Goal: Task Accomplishment & Management: Manage account settings

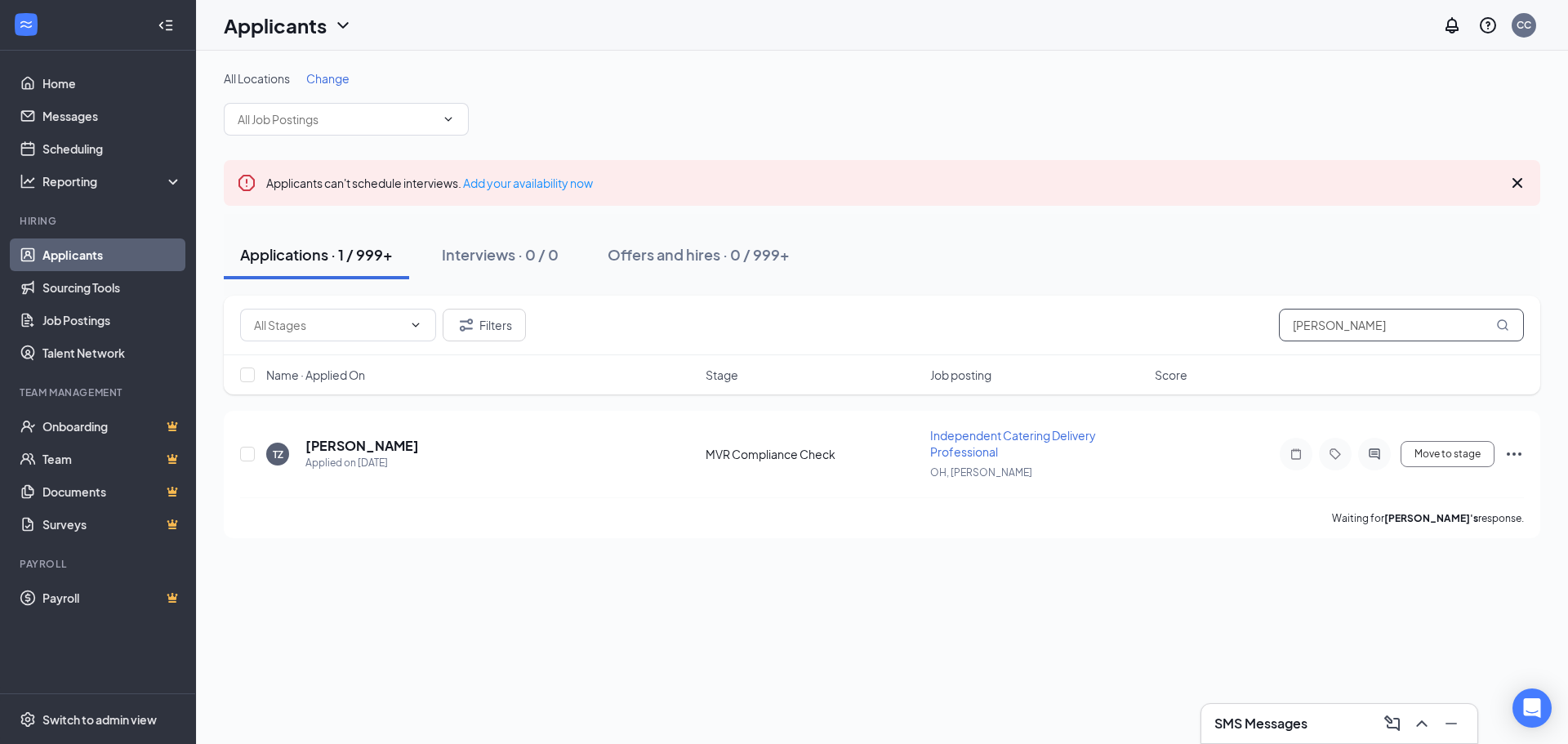
drag, startPoint x: 1404, startPoint y: 336, endPoint x: 1250, endPoint y: 336, distance: 154.0
click at [1249, 336] on div "Filters [PERSON_NAME]" at bounding box center [882, 325] width 1284 height 33
click at [1298, 331] on input "text" at bounding box center [1401, 325] width 245 height 33
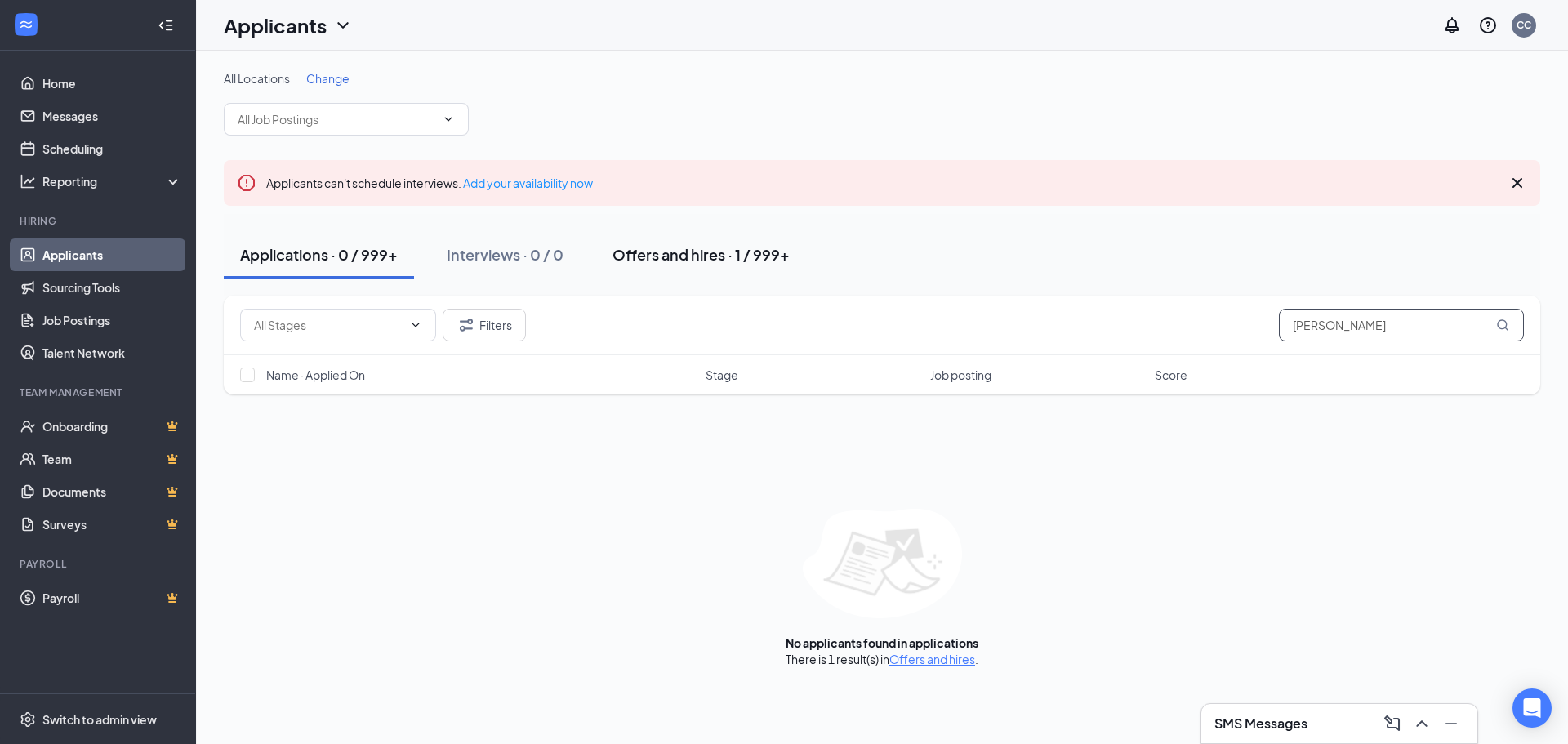
type input "[PERSON_NAME]"
click at [636, 260] on div "Offers and hires · 1 / 999+" at bounding box center [702, 254] width 178 height 20
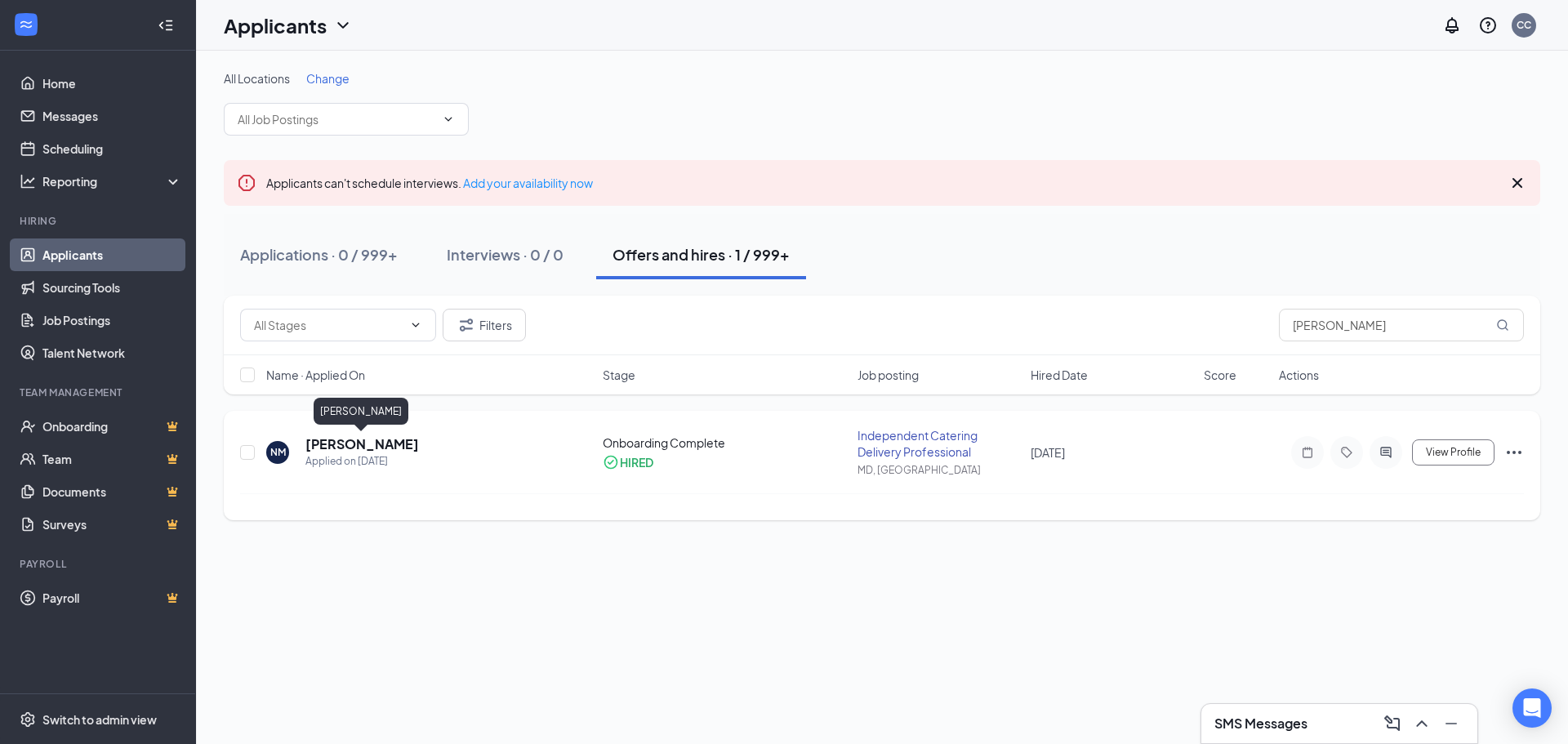
click at [405, 447] on h5 "[PERSON_NAME]" at bounding box center [362, 444] width 113 height 18
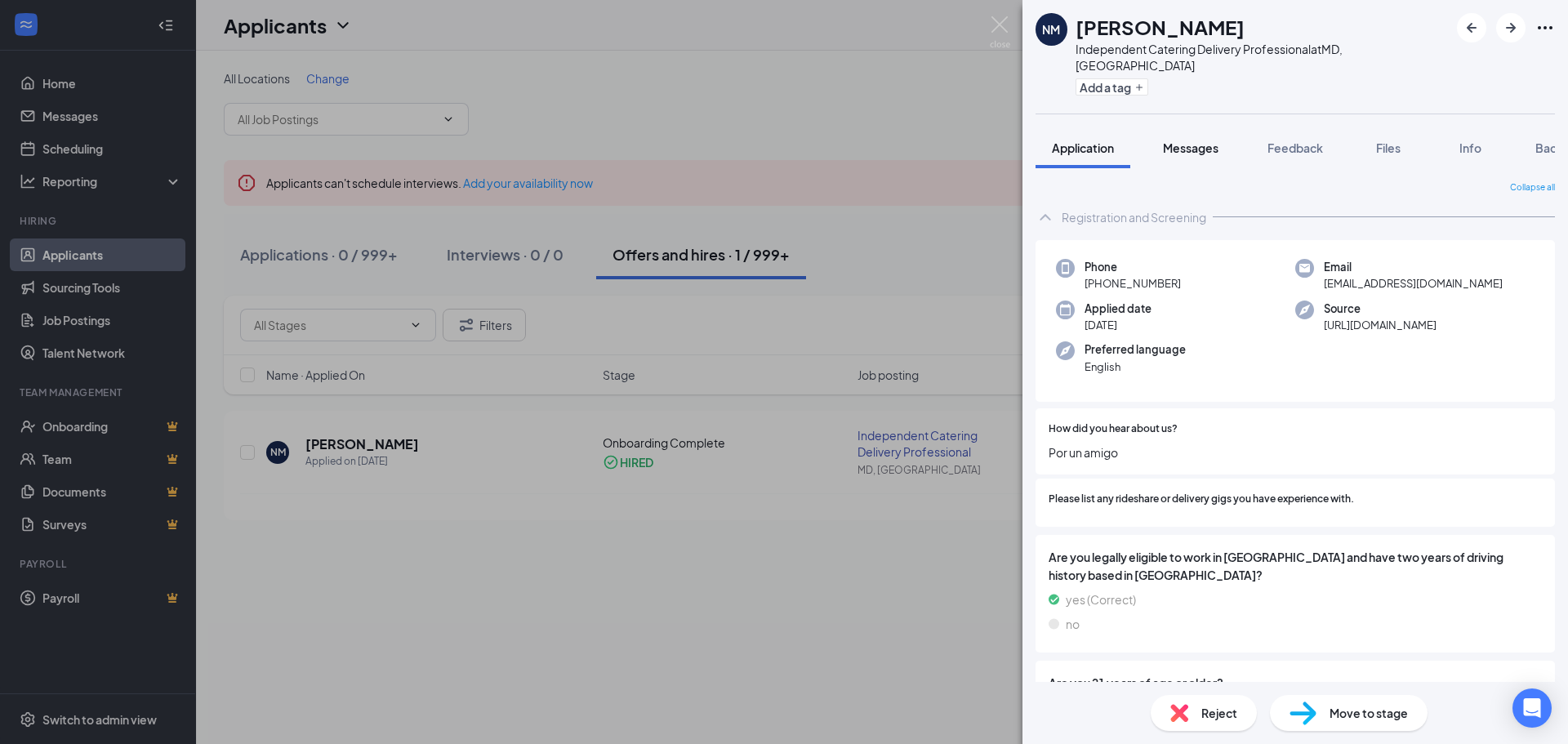
click at [1197, 140] on span "Messages" at bounding box center [1191, 147] width 56 height 14
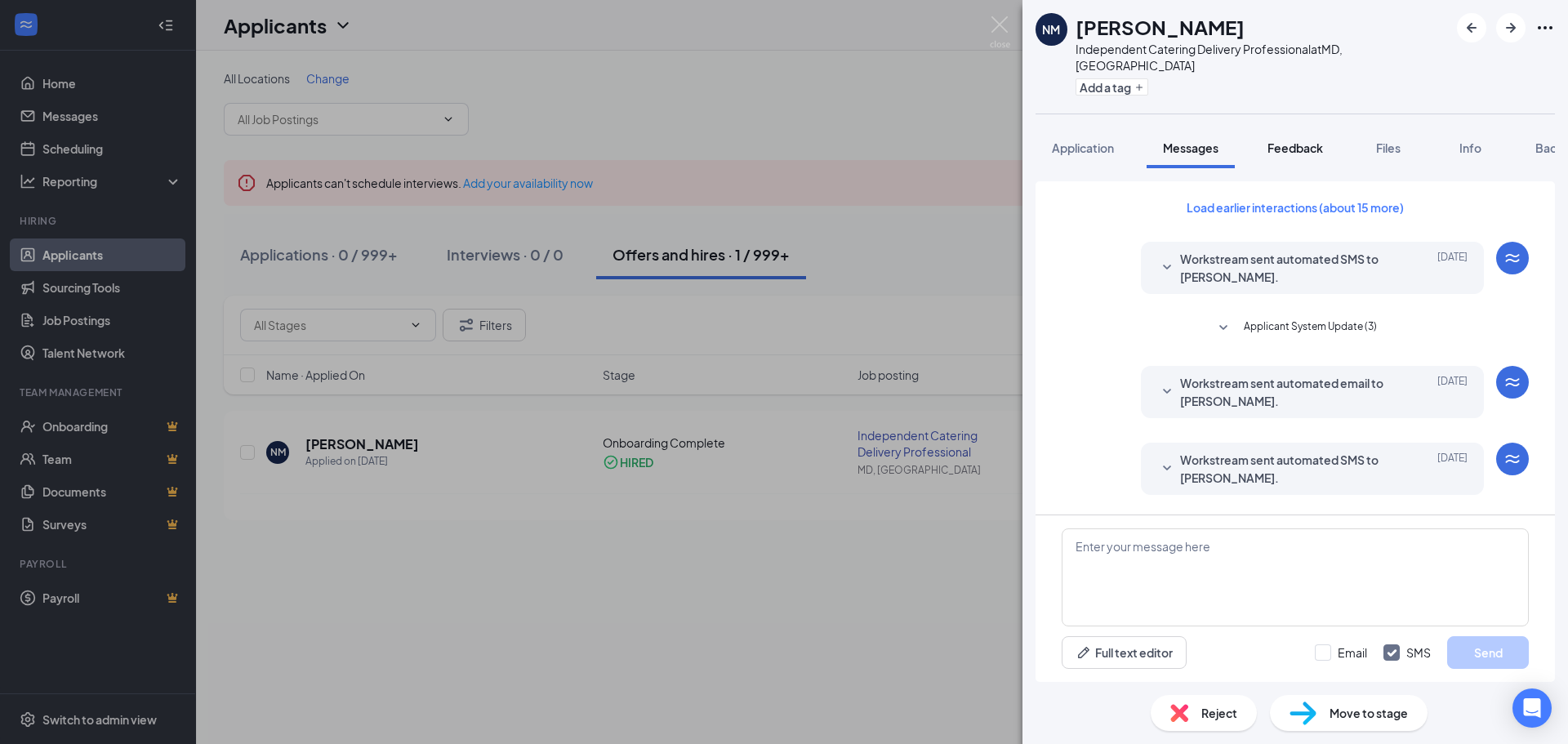
scroll to position [14, 0]
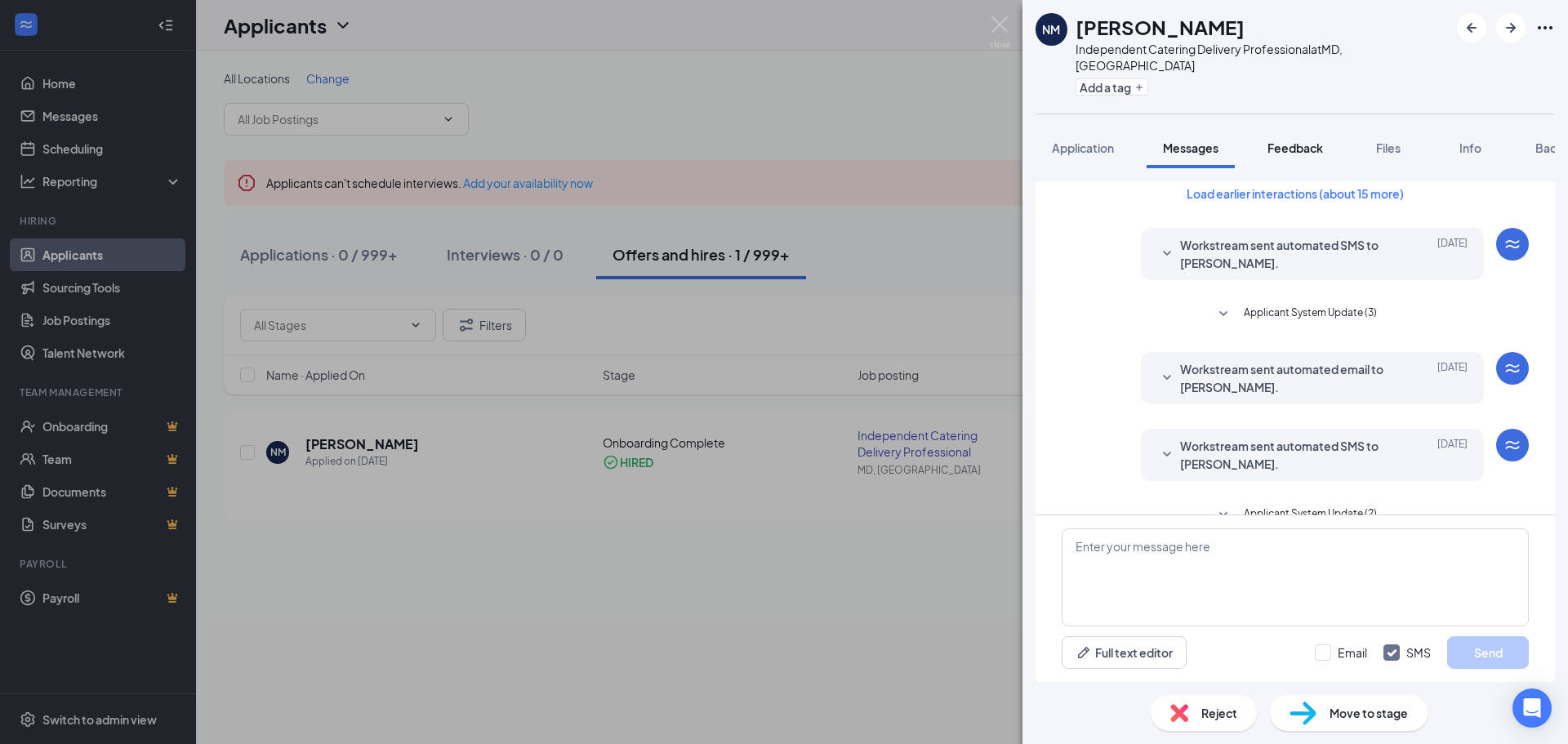
click at [1286, 140] on span "Feedback" at bounding box center [1296, 147] width 56 height 14
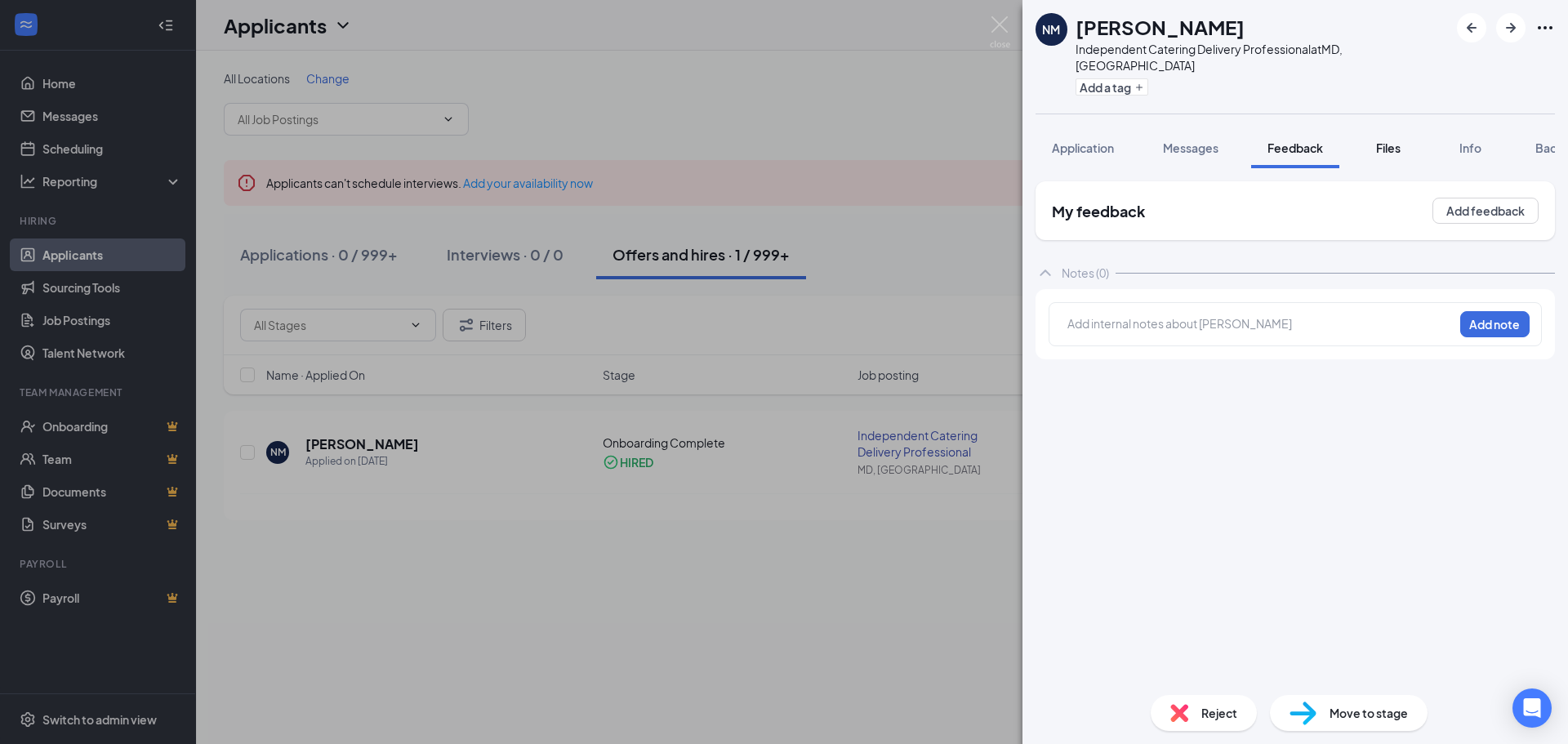
click at [1378, 140] on span "Files" at bounding box center [1388, 147] width 25 height 14
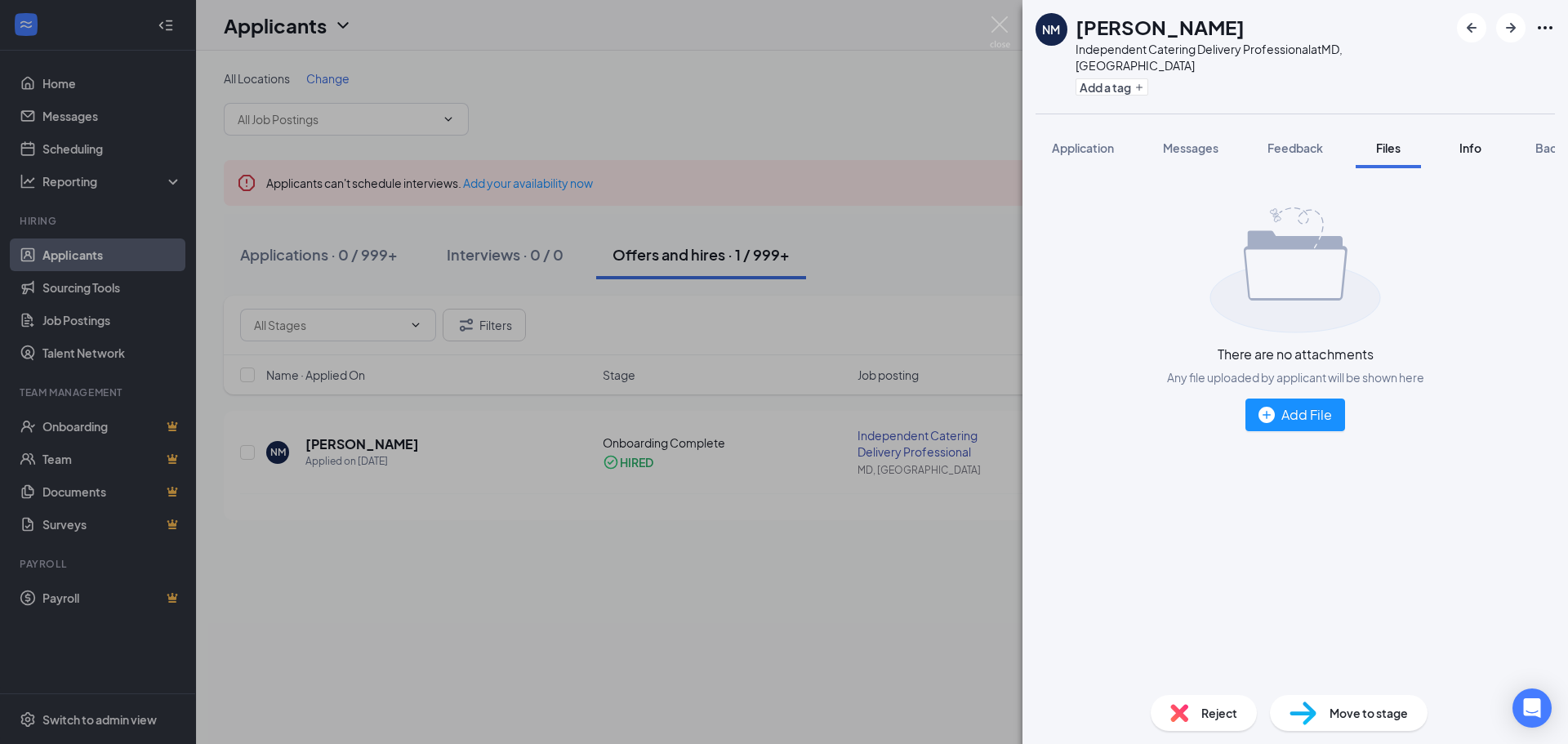
click at [1467, 140] on span "Info" at bounding box center [1471, 147] width 22 height 14
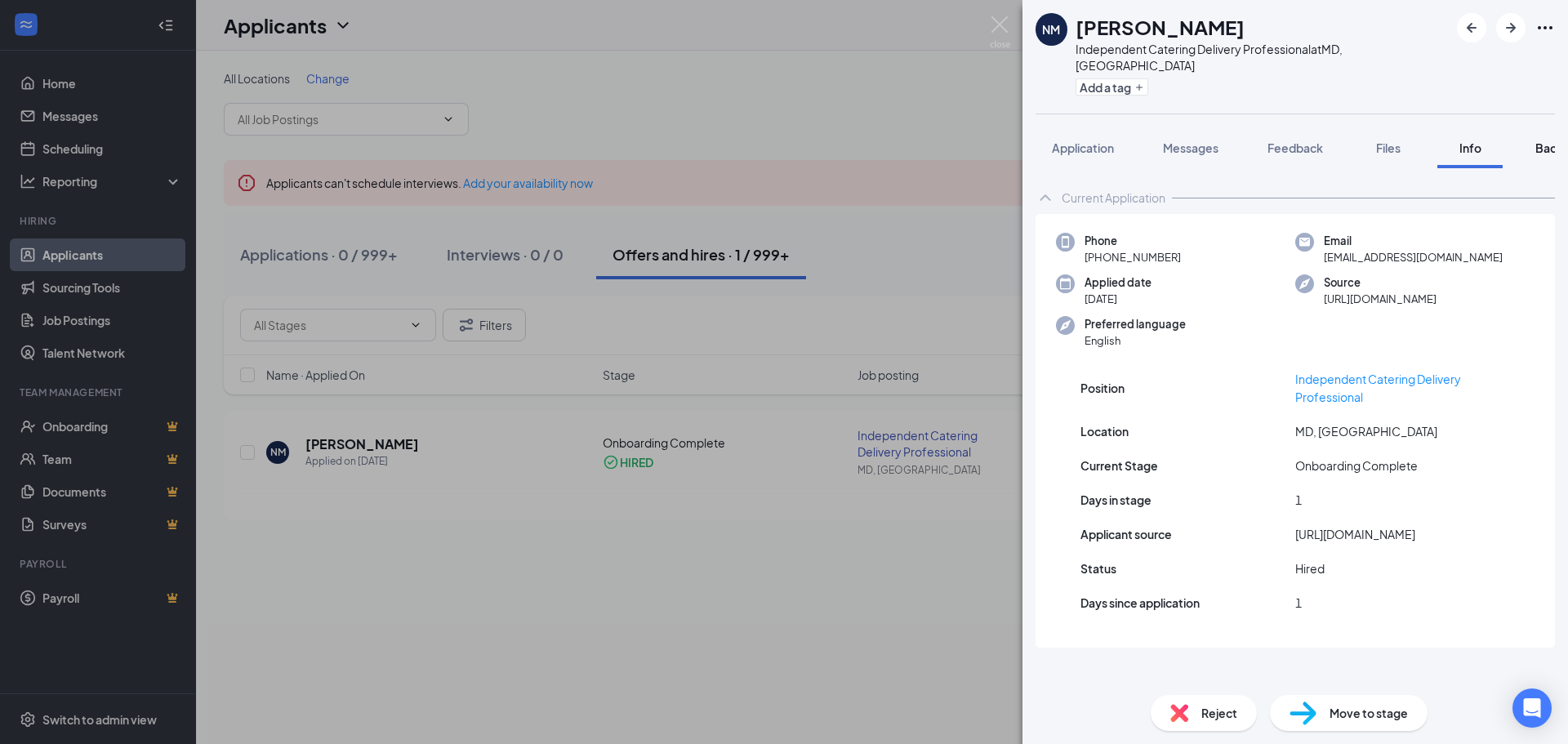
click at [1554, 140] on span "Background" at bounding box center [1569, 147] width 67 height 14
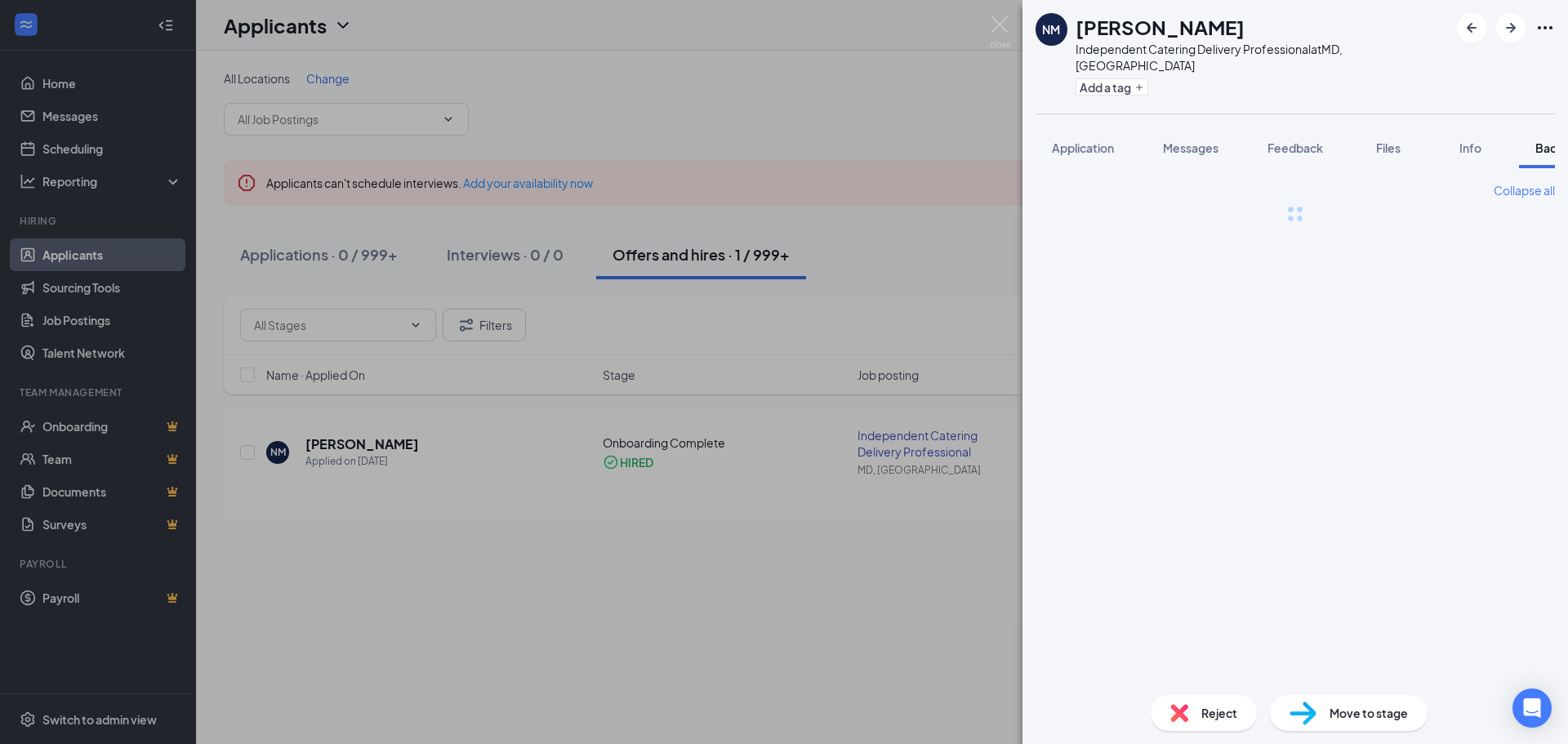
scroll to position [0, 67]
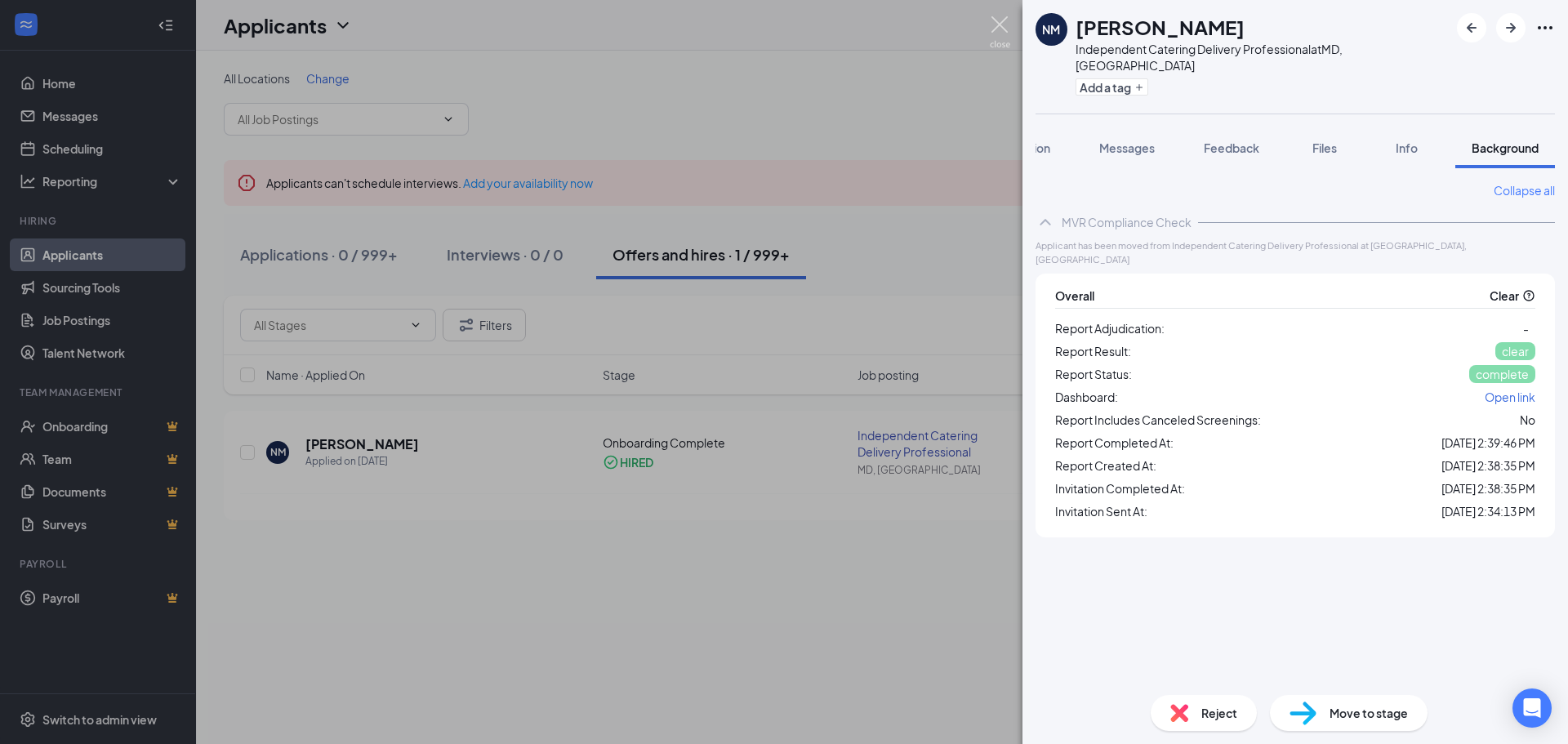
click at [1005, 27] on img at bounding box center [1000, 32] width 20 height 32
